Goal: Use online tool/utility: Use online tool/utility

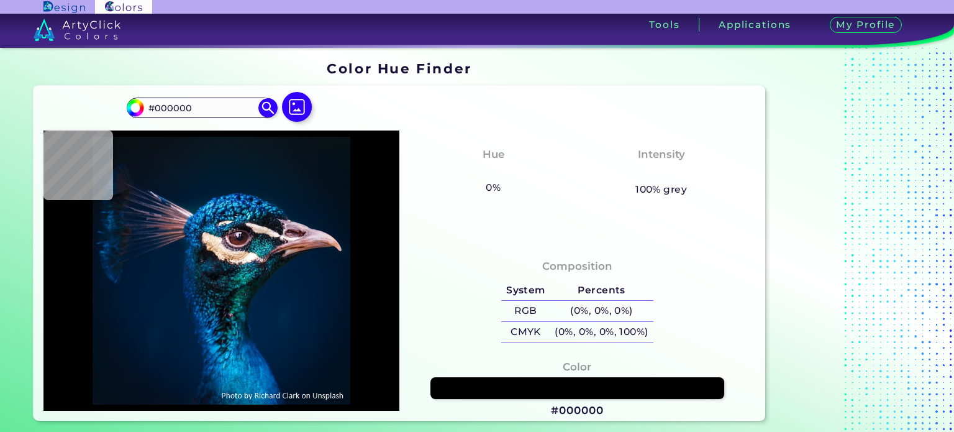
type input "#0a1821"
type input "#0A1821"
type input "#031927"
type input "#041424"
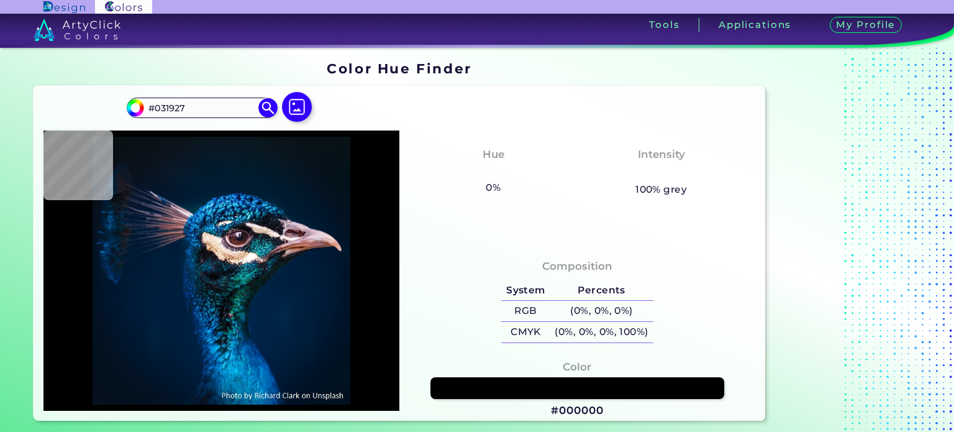
type input "#041424"
type input "#000000"
type input "#00142c"
type input "#00142C"
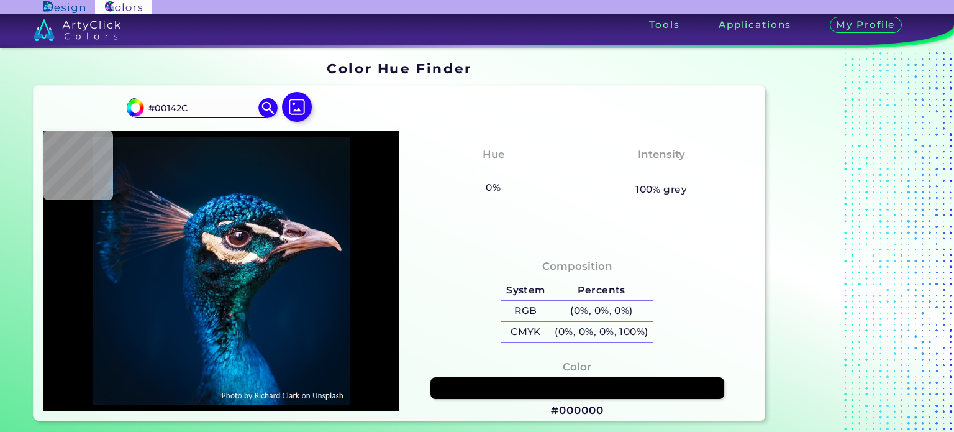
type input "#001b38"
type input "#001B38"
type input "#001d3b"
type input "#001D3B"
type input "#011b37"
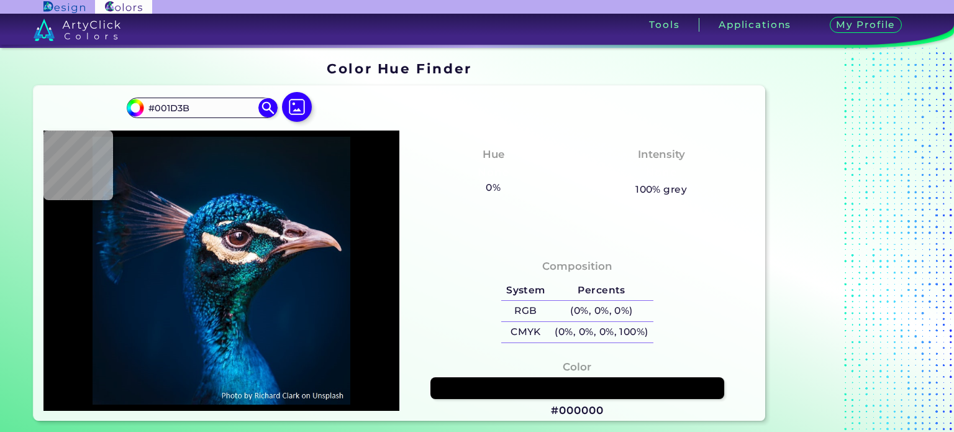
type input "#011B37"
type input "#a96a61"
type input "#A96A61"
type input "#683d43"
type input "#683D43"
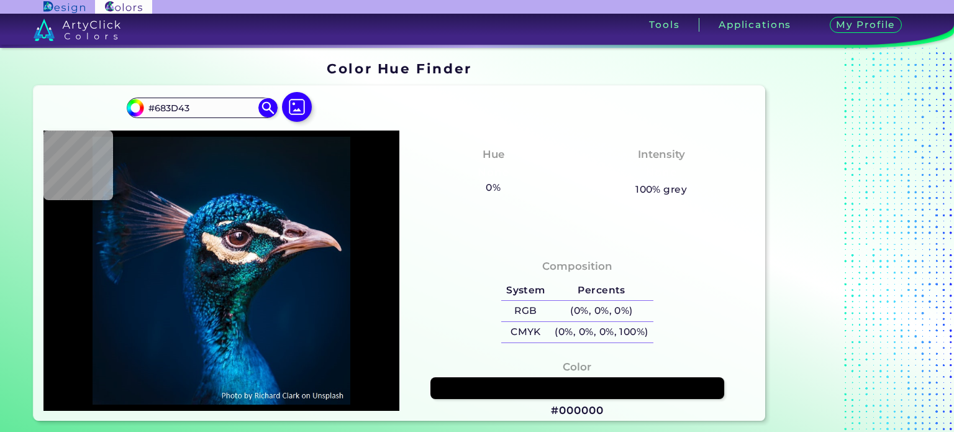
type input "#072440"
type input "#001e36"
type input "#001E36"
type input "#011b32"
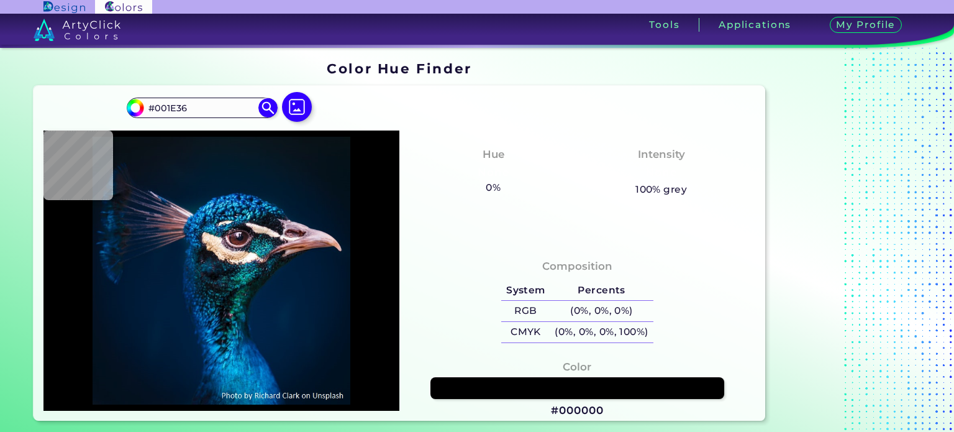
type input "#011B32"
type input "#001b30"
type input "#001B30"
type input "#001b2e"
type input "#001B2E"
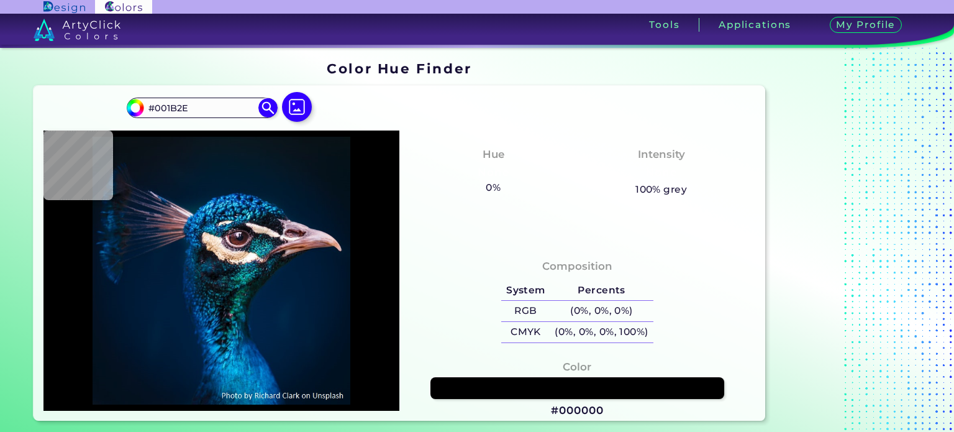
type input "#001a2e"
type input "#001A2E"
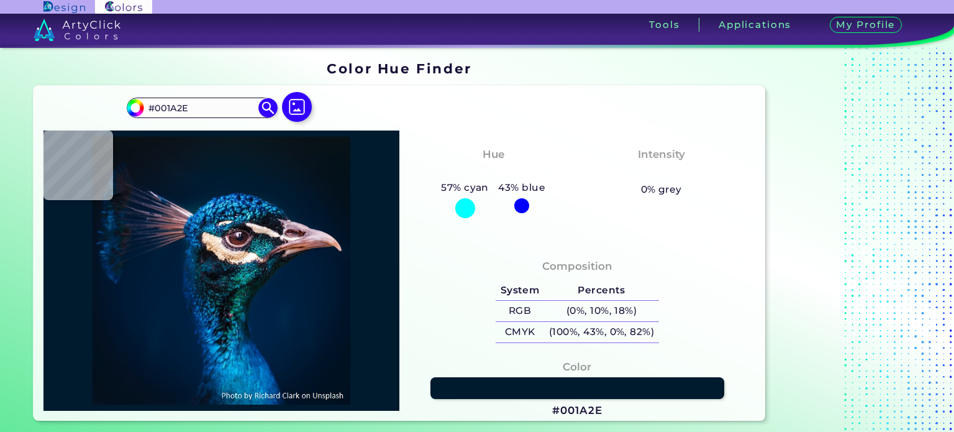
type input "#011a2e"
type input "#011A2E"
type input "#031a2c"
type input "#031A2C"
type input "#04192a"
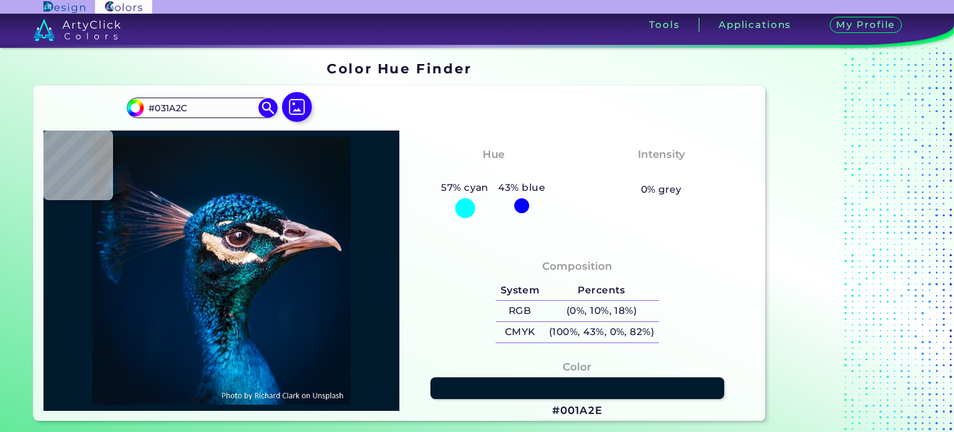
type input "#04192A"
type input "#051927"
type input "#061927"
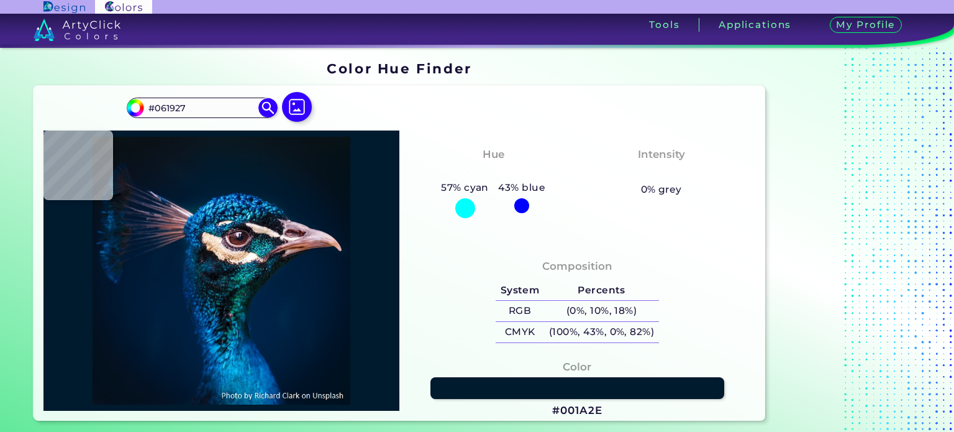
type input "#061925"
type input "#071925"
type input "#071822"
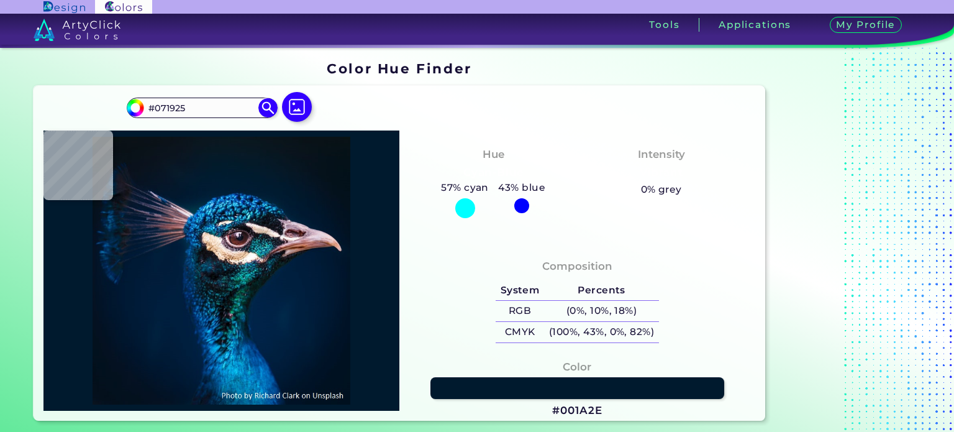
type input "#071822"
type input "#081923"
type input "#0a1823"
type input "#0A1823"
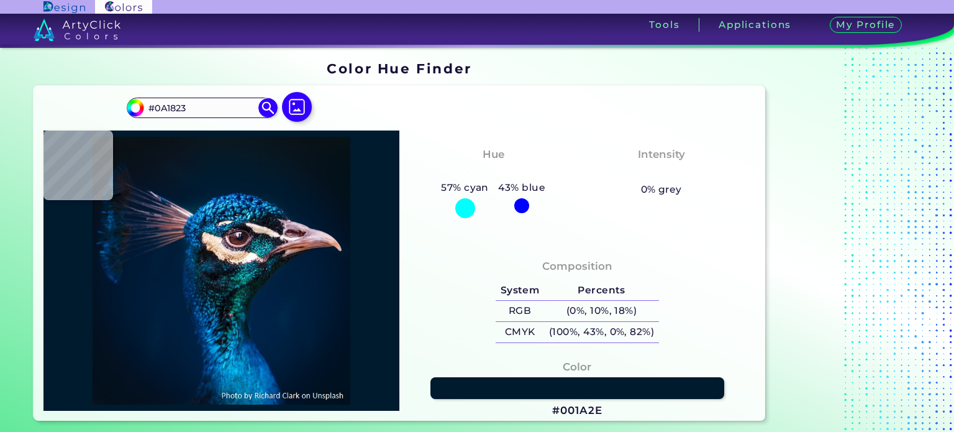
type input "#0a1821"
type input "#0A1821"
type input "#0a1820"
type input "#0A1820"
type input "#0b1820"
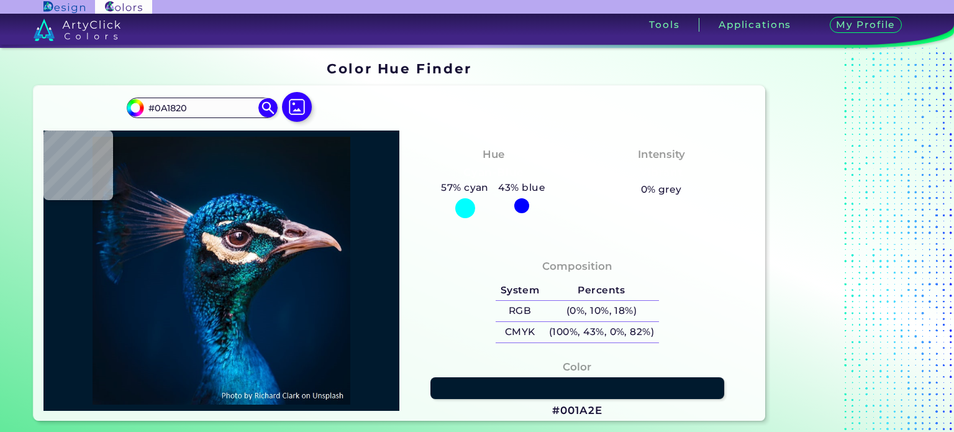
type input "#0B1820"
type input "#000000"
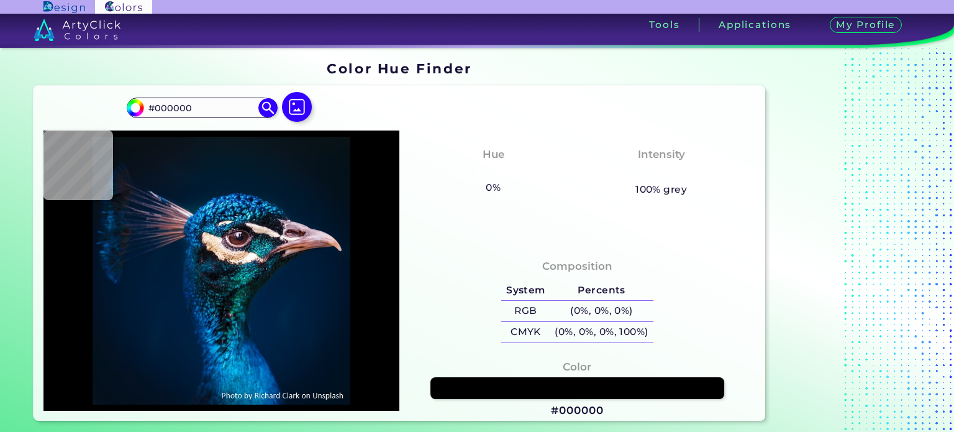
drag, startPoint x: 203, startPoint y: 106, endPoint x: 125, endPoint y: 96, distance: 77.7
click at [125, 96] on div "#000000 #000000 Acadia ◉ Acid Green ◉ Aero Blue ◉ Alabaster ◉ Albescent White ◉…" at bounding box center [400, 253] width 732 height 335
paste input "cf9f24"
type input "cf9f24"
type input "#cf9f24"
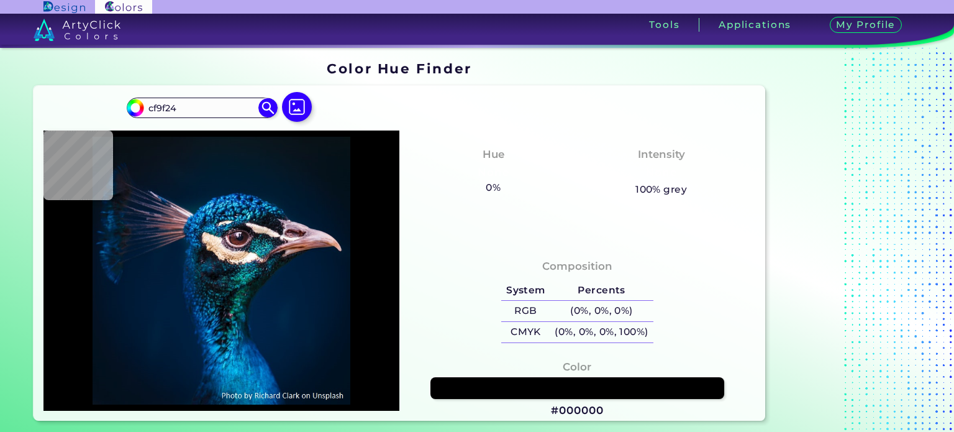
type input "#CF9F24"
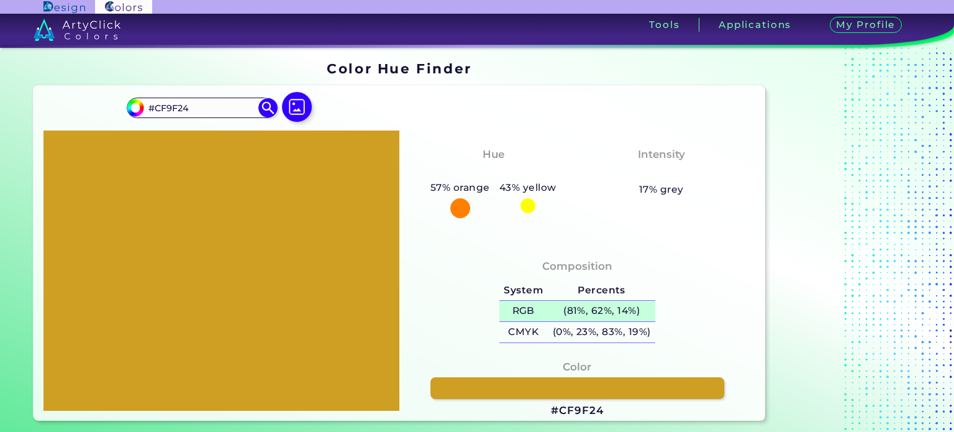
scroll to position [62, 0]
